Goal: Information Seeking & Learning: Find specific fact

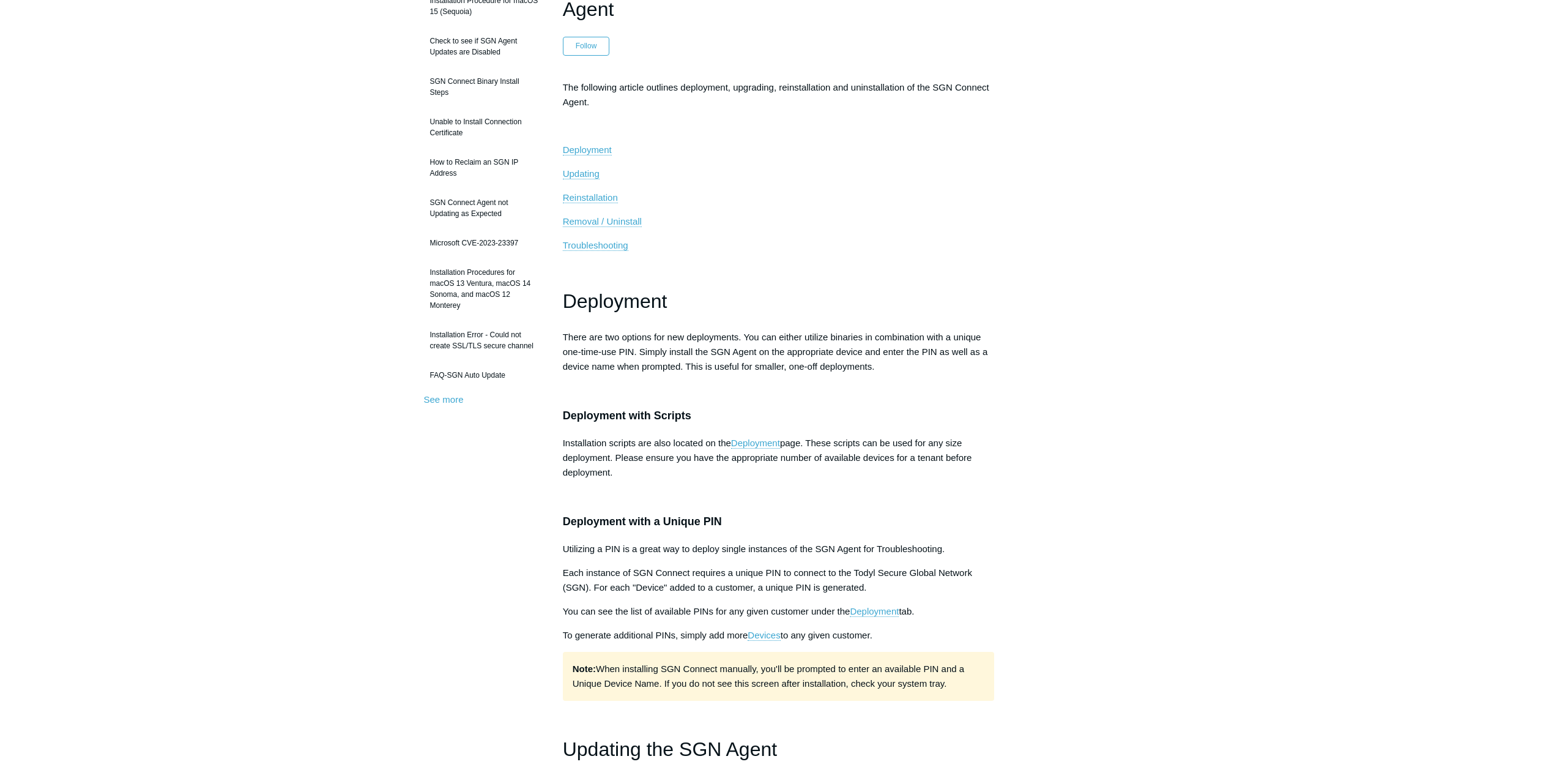
scroll to position [138, 0]
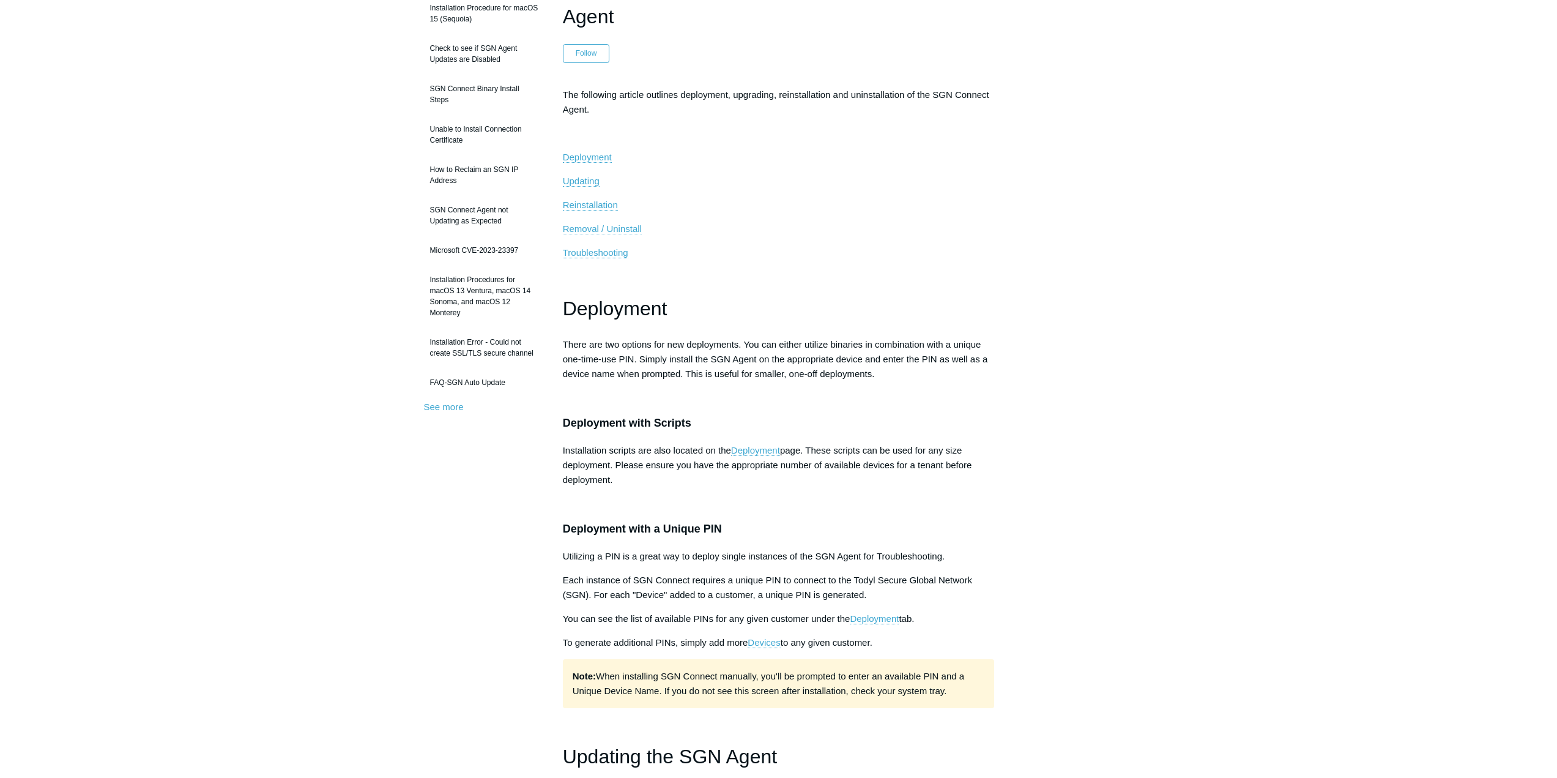
click at [600, 231] on span "Removal / Uninstall" at bounding box center [602, 228] width 79 height 10
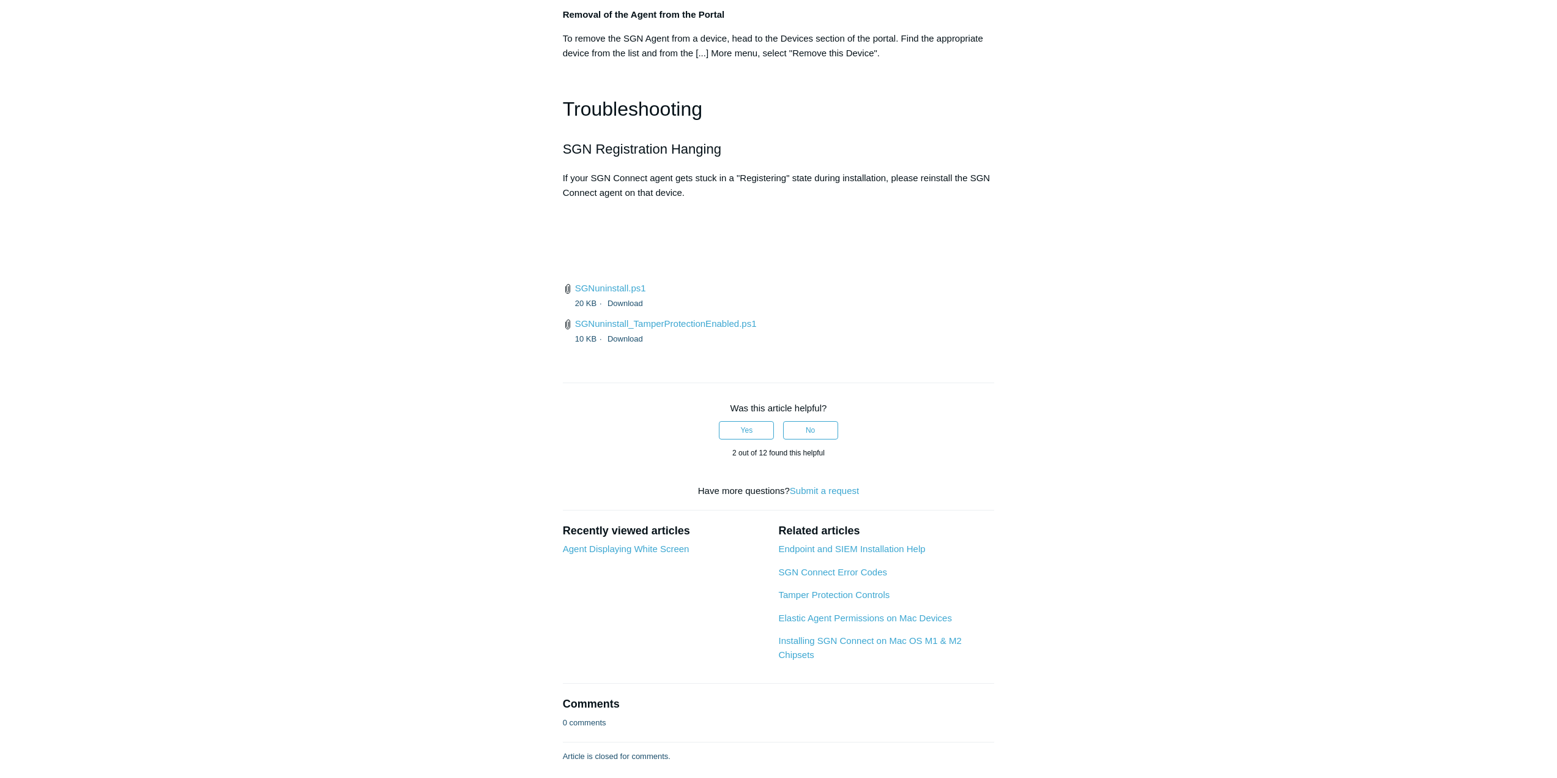
scroll to position [2808, 0]
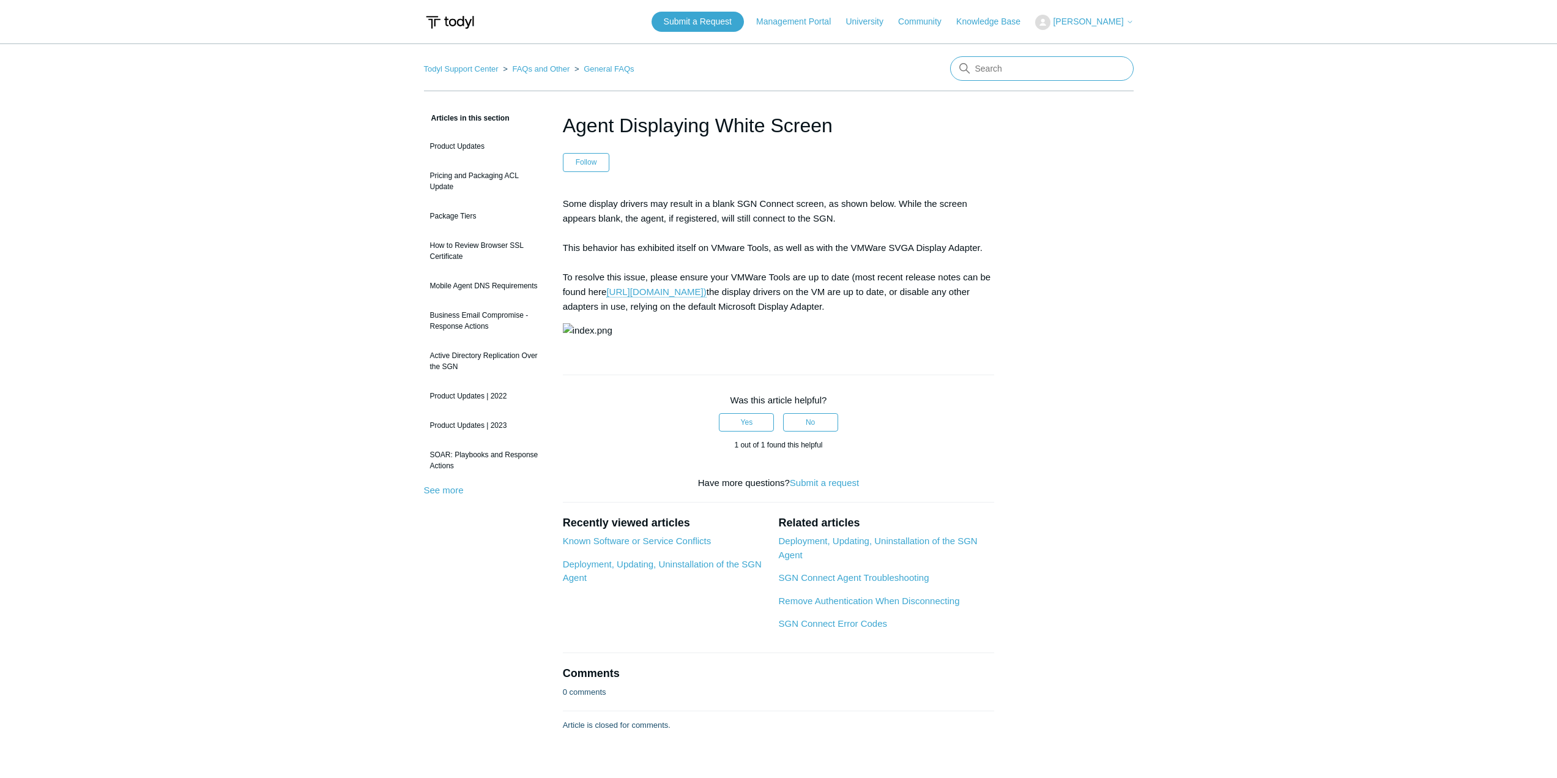
click at [1014, 75] on input "Search" at bounding box center [1042, 68] width 184 height 24
type input "white screen"
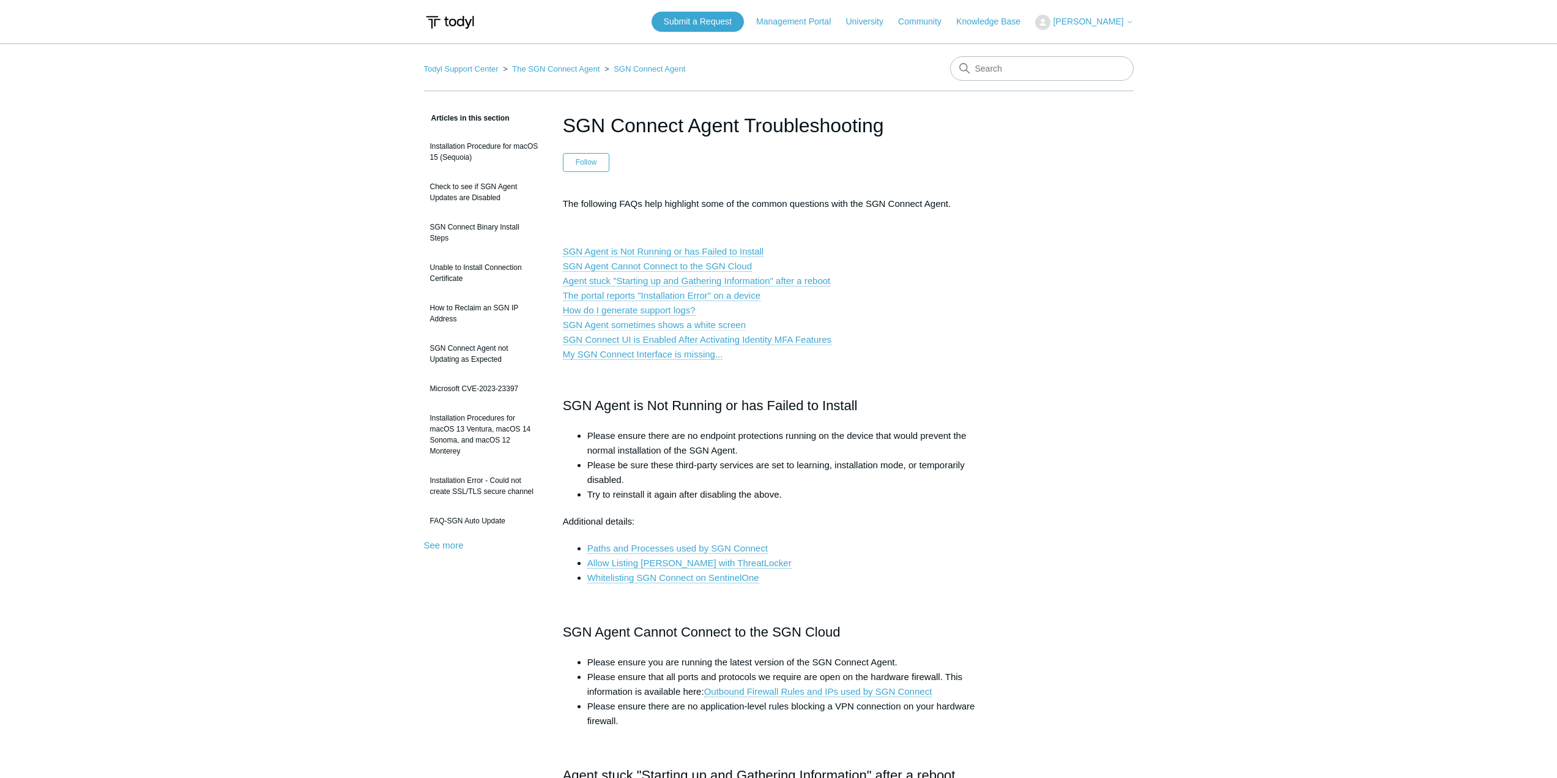
click at [730, 326] on link "SGN Agent sometimes shows a white screen" at bounding box center [654, 324] width 183 height 11
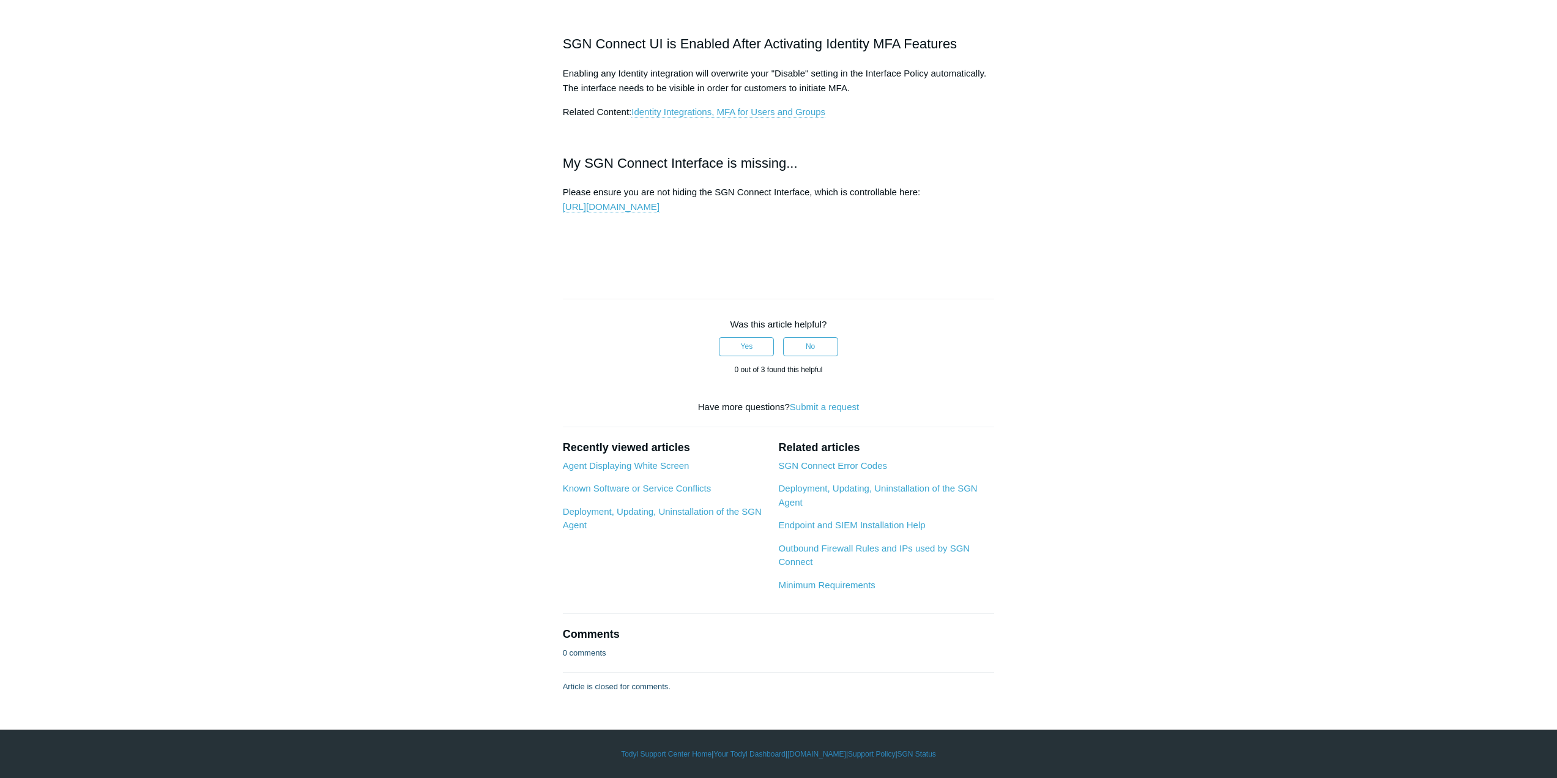
drag, startPoint x: 839, startPoint y: 387, endPoint x: 965, endPoint y: 390, distance: 126.1
copy p "VMWare SVGA Display Adapter"
